Goal: Book appointment/travel/reservation

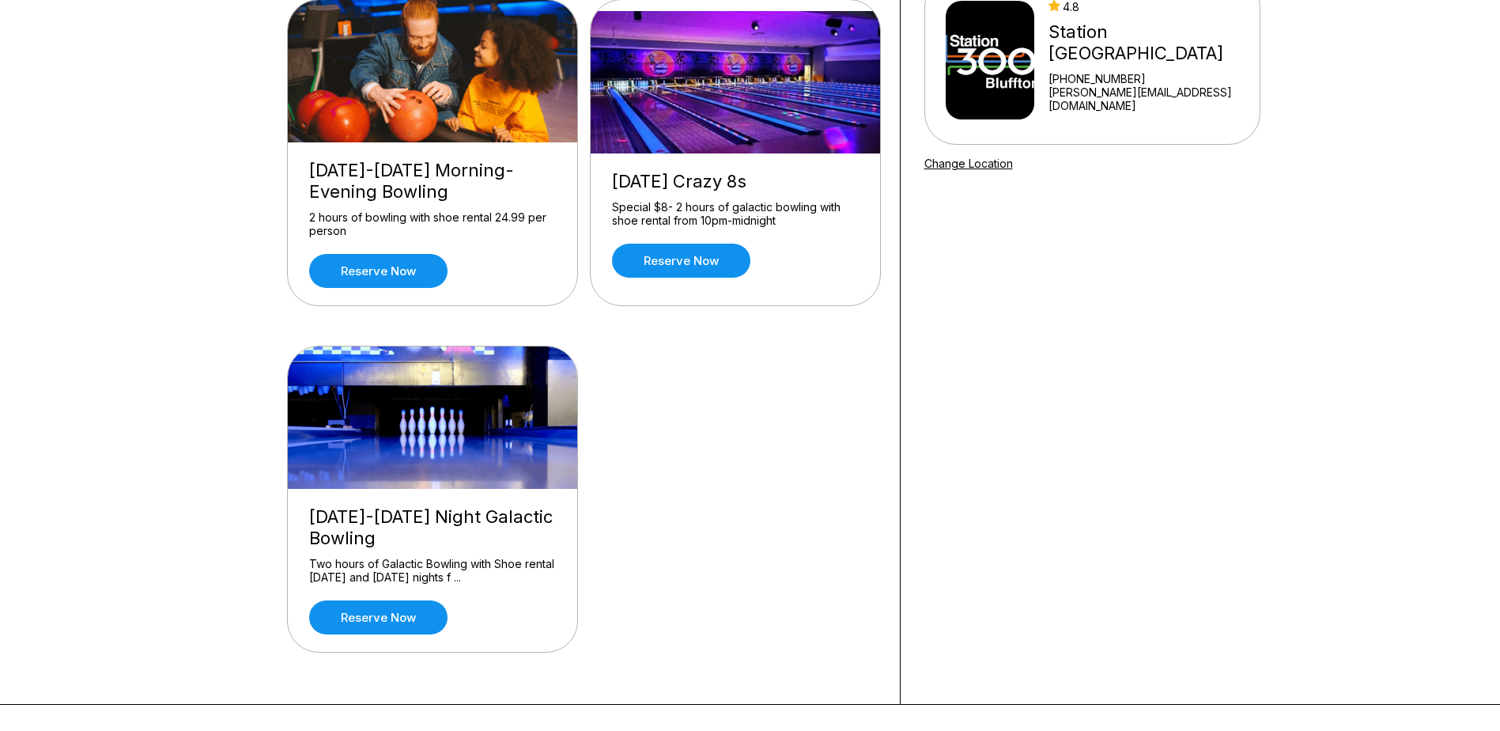
scroll to position [79, 0]
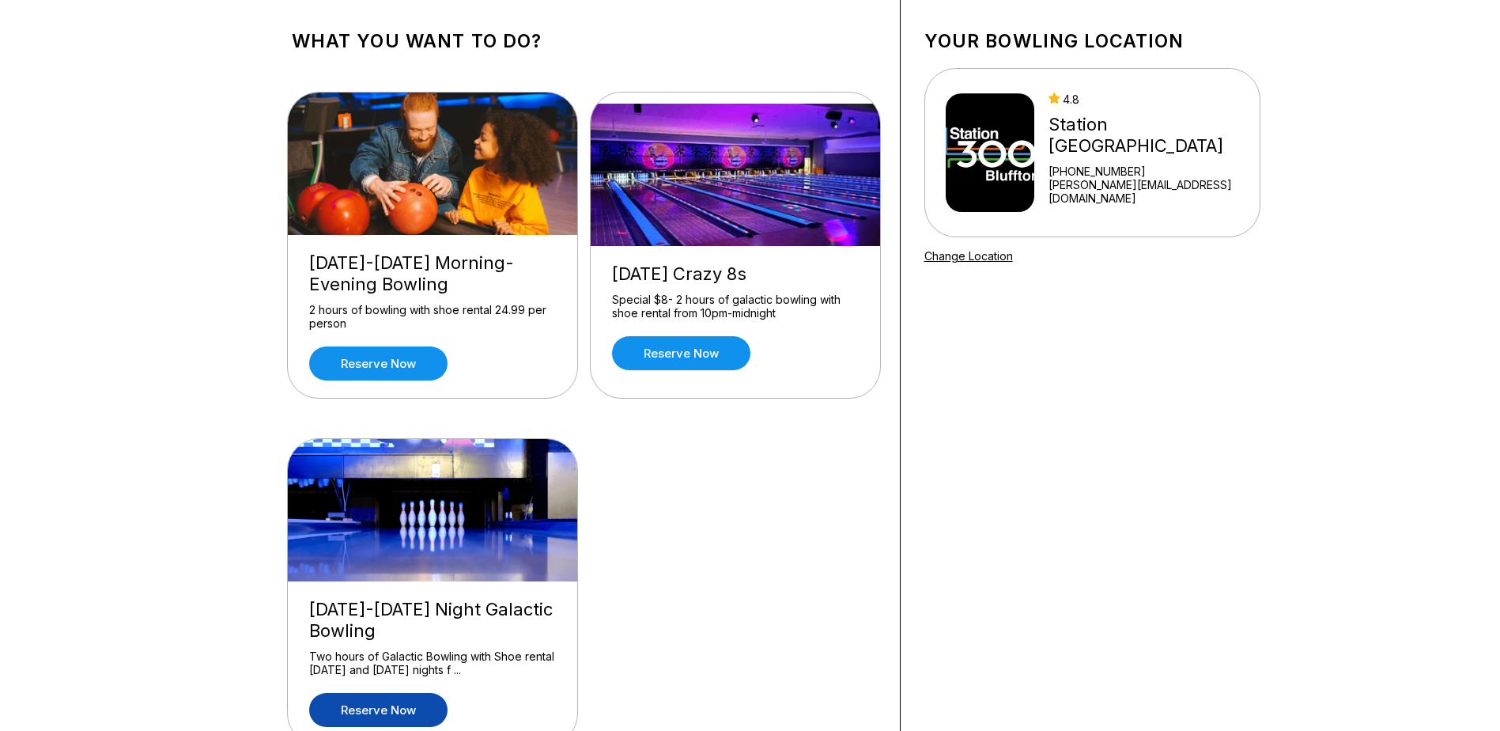
click at [399, 712] on link "Reserve now" at bounding box center [378, 710] width 138 height 34
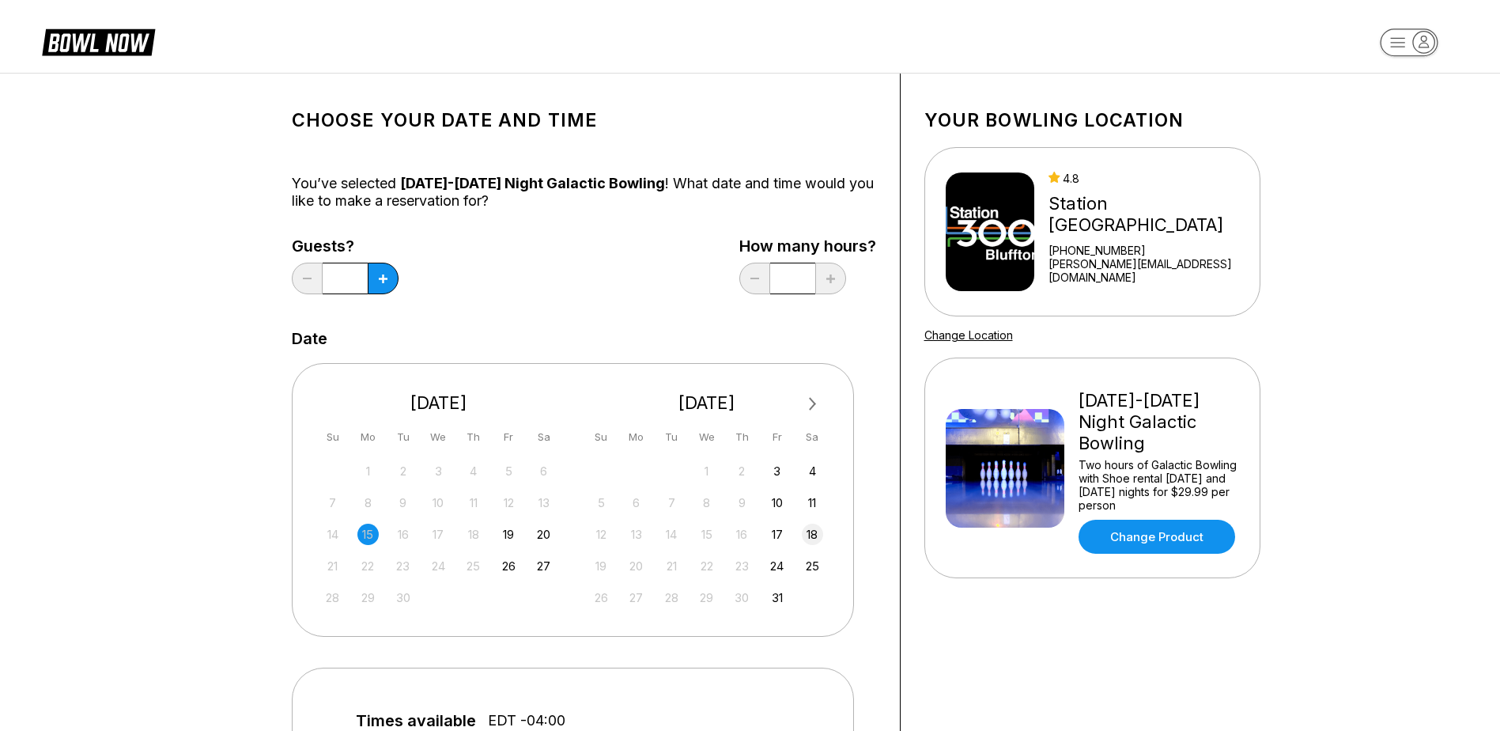
click at [820, 535] on div "18" at bounding box center [812, 534] width 21 height 21
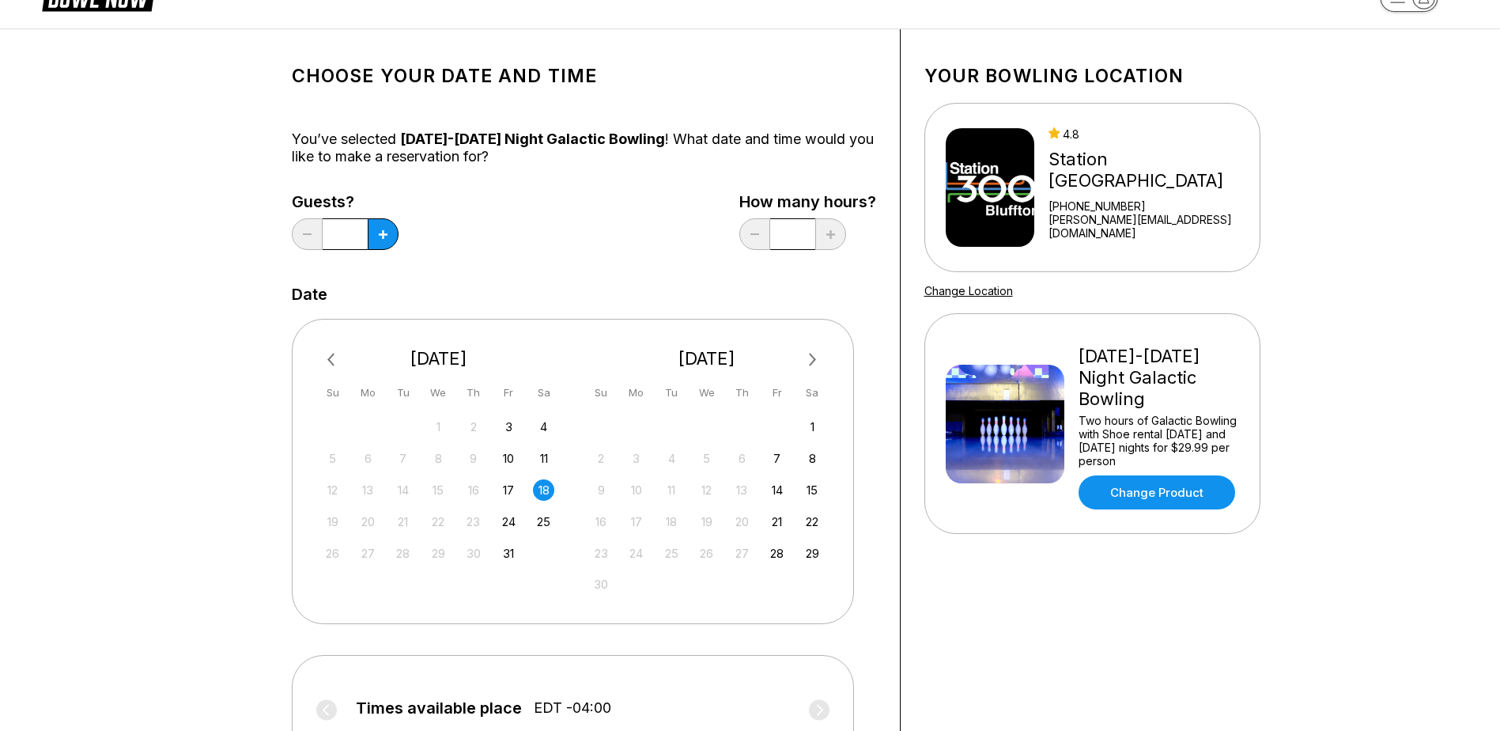
scroll to position [237, 0]
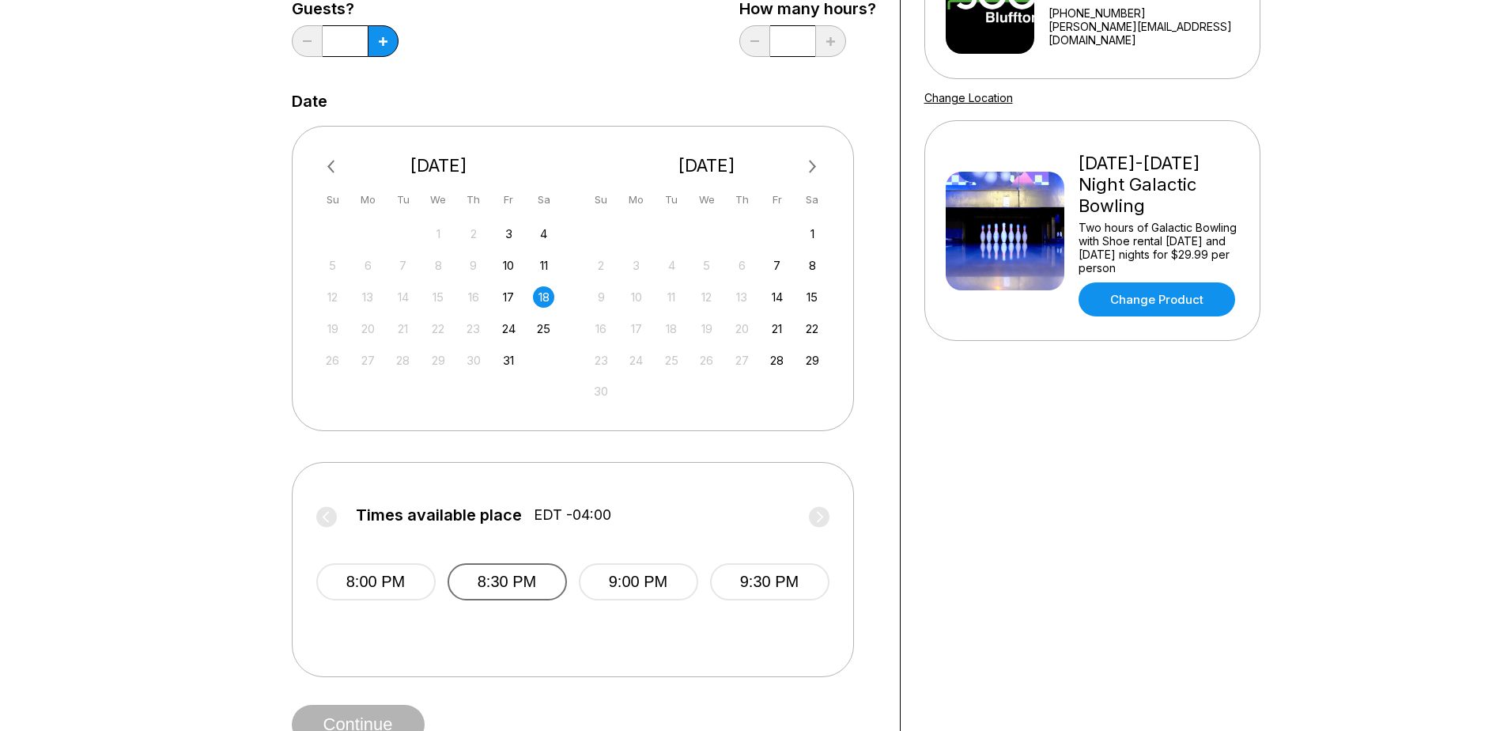
click at [535, 588] on button "8:30 PM" at bounding box center [507, 581] width 119 height 37
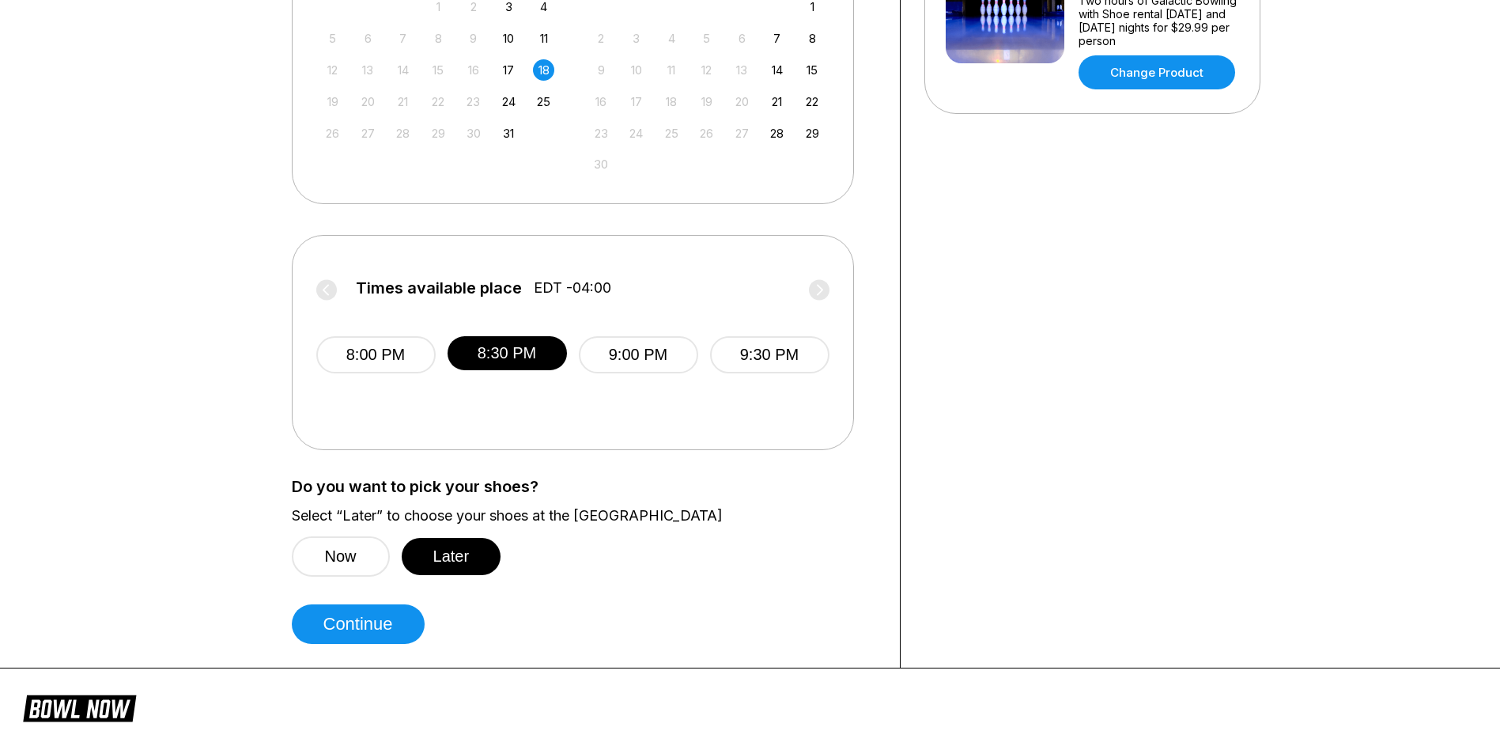
scroll to position [554, 0]
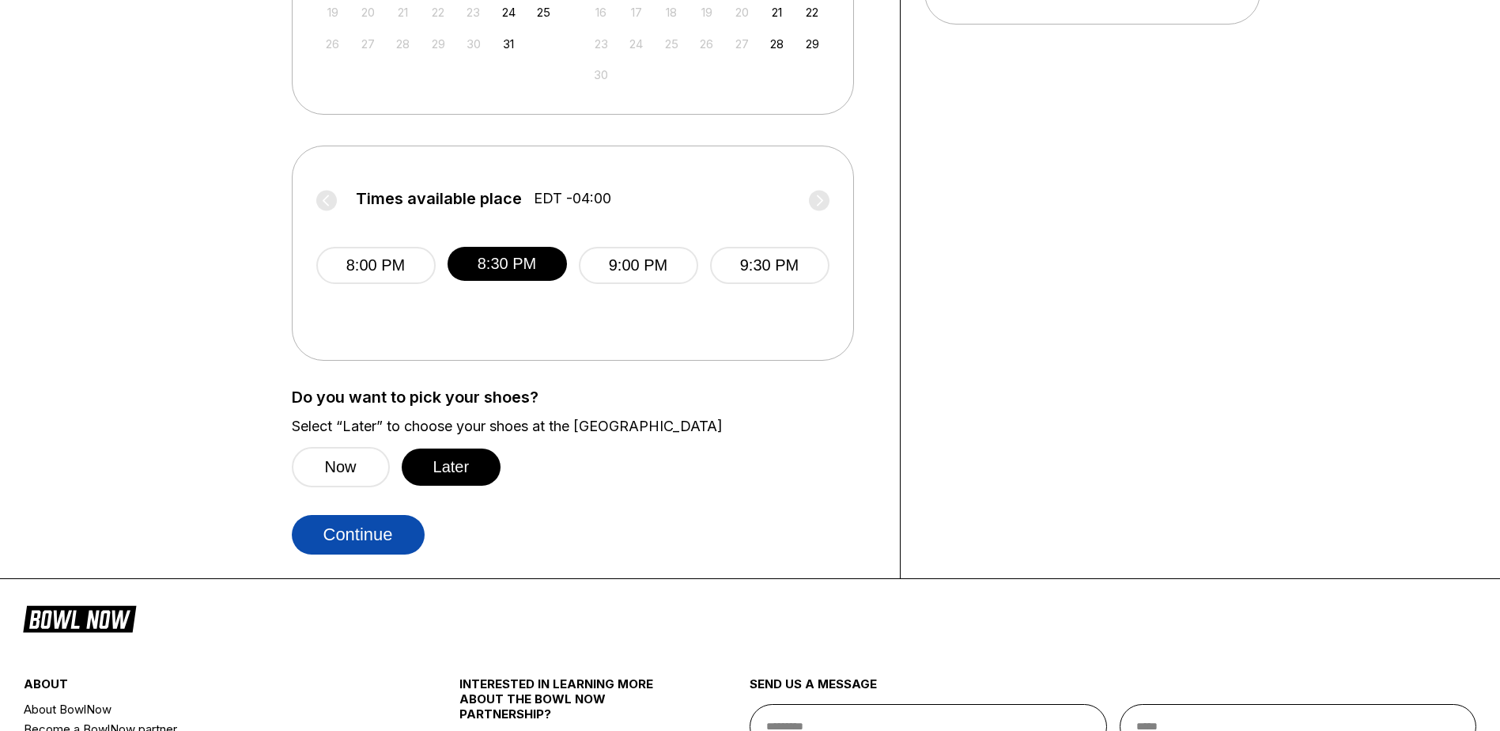
click at [335, 534] on button "Continue" at bounding box center [358, 535] width 133 height 40
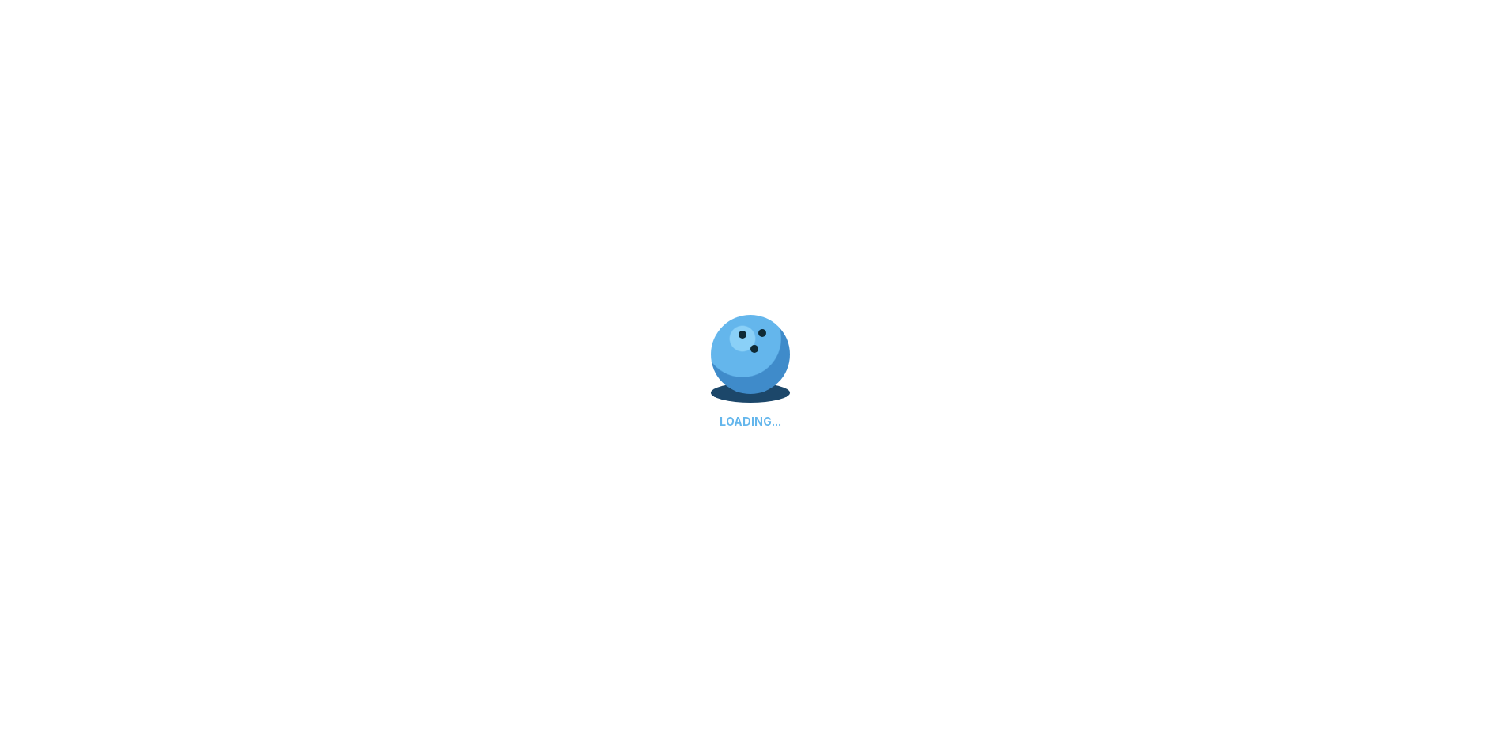
select select "**"
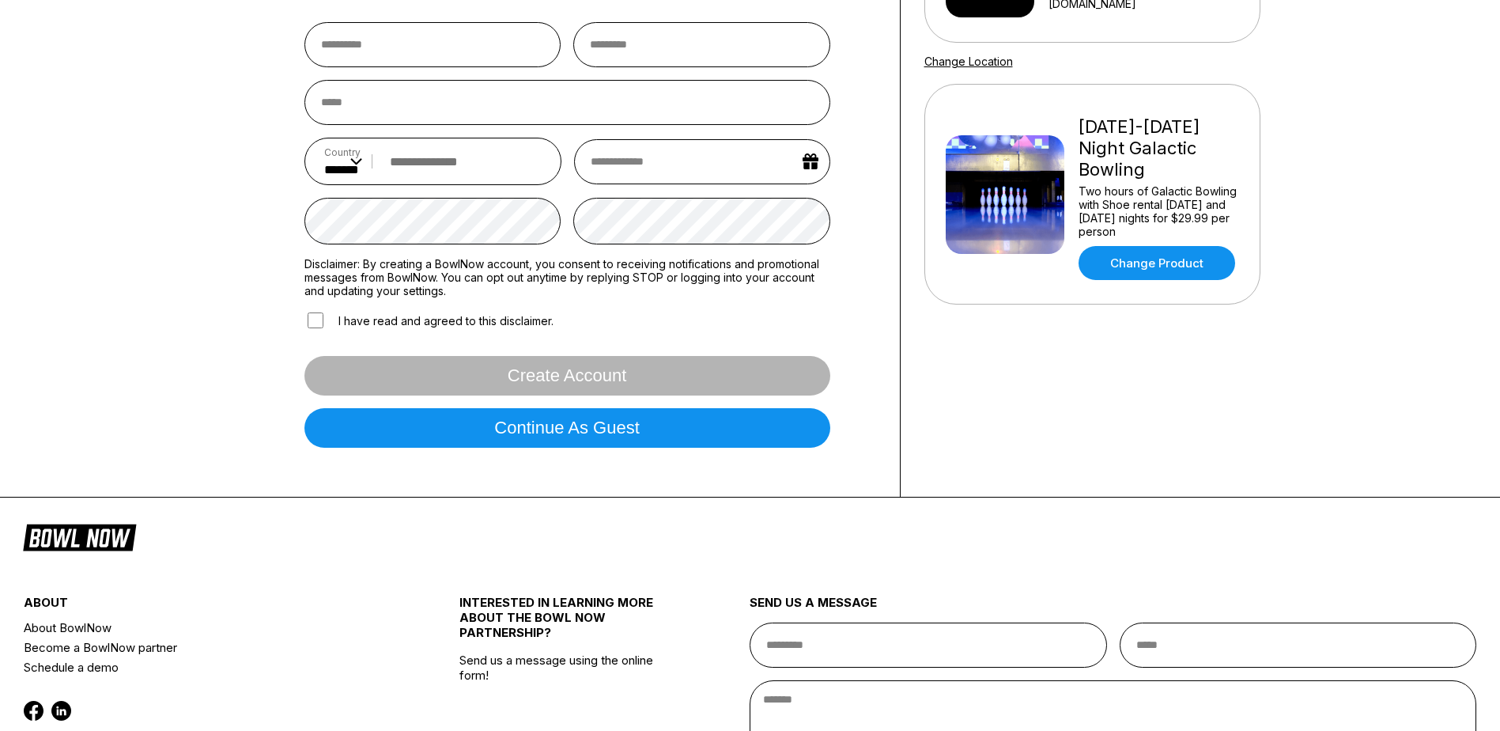
scroll to position [316, 0]
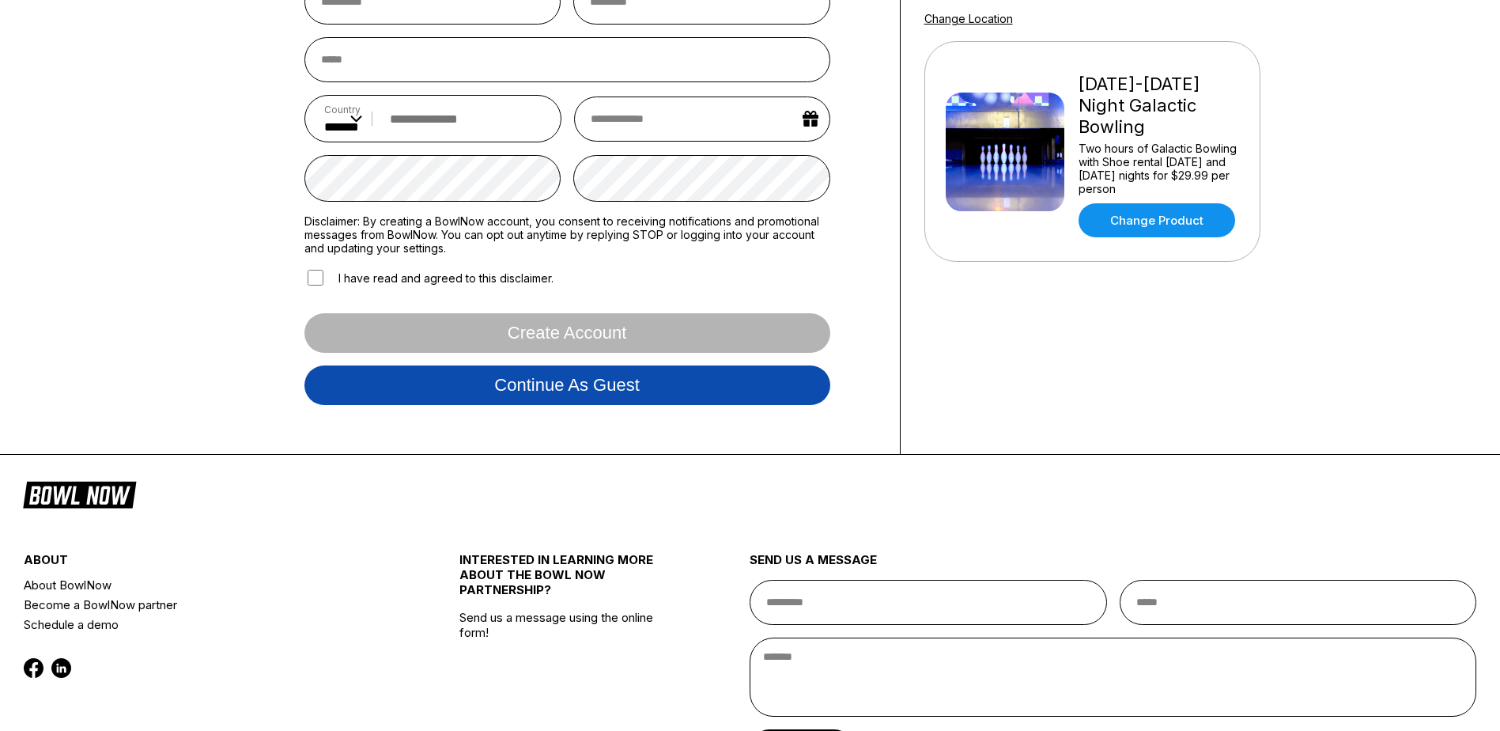
click at [709, 389] on button "Continue as guest" at bounding box center [567, 385] width 526 height 40
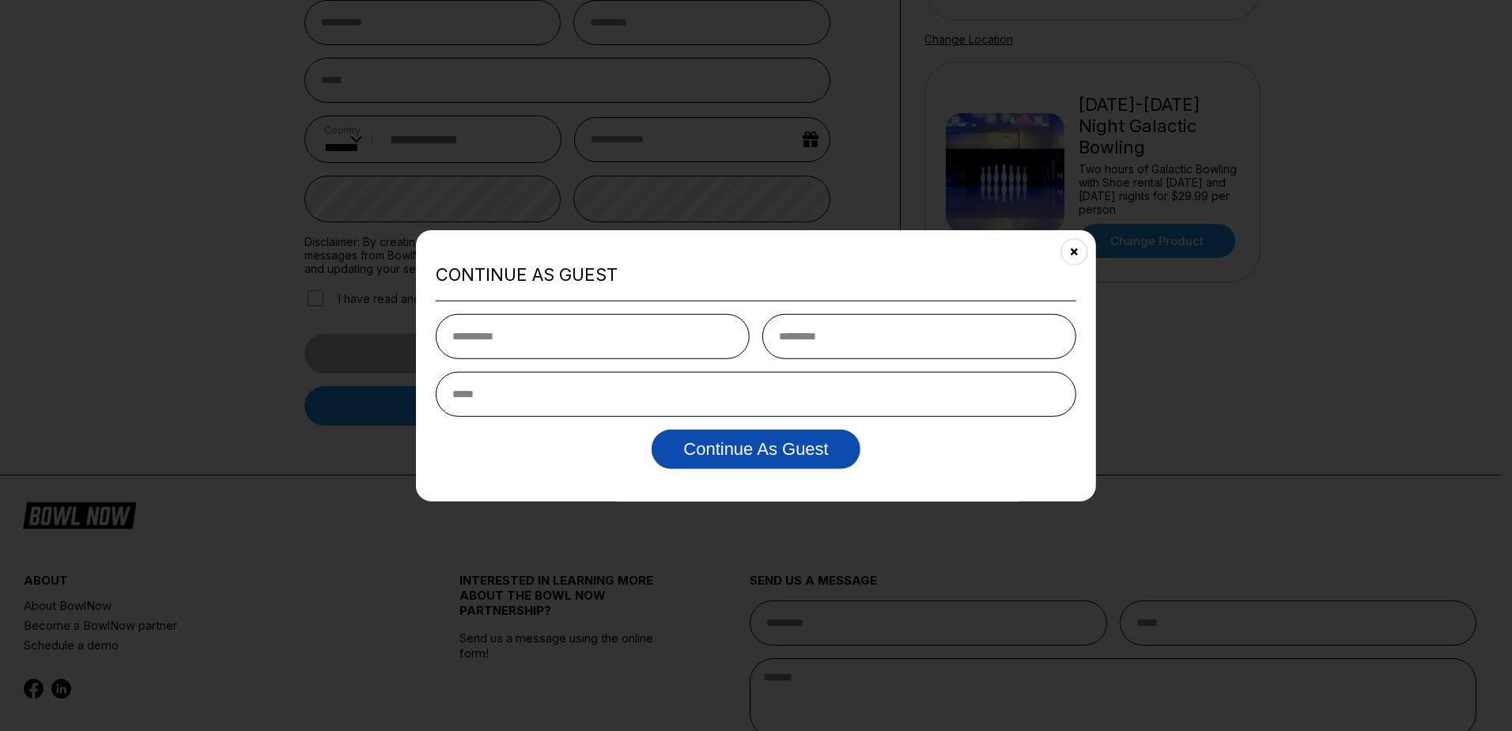
click at [730, 459] on button "Continue as Guest" at bounding box center [756, 449] width 208 height 40
click at [1071, 245] on button "Close" at bounding box center [1074, 251] width 39 height 39
